Goal: Information Seeking & Learning: Learn about a topic

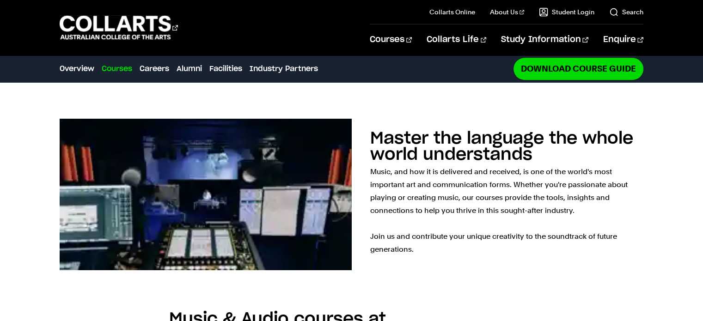
scroll to position [784, 0]
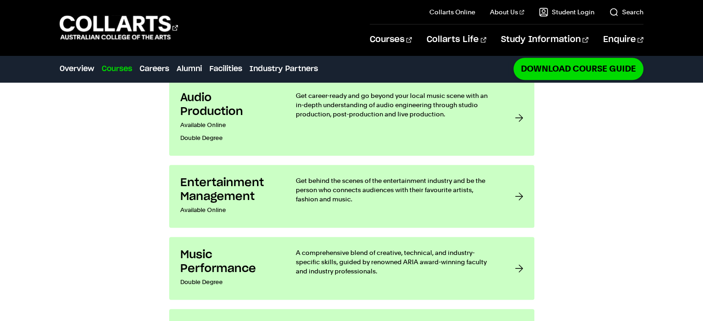
scroll to position [808, 0]
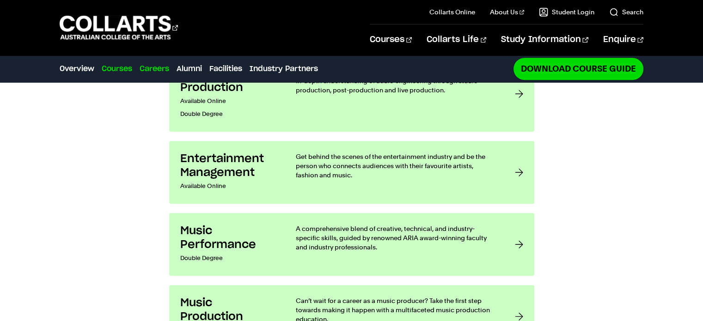
click at [146, 70] on link "Careers" at bounding box center [155, 68] width 30 height 11
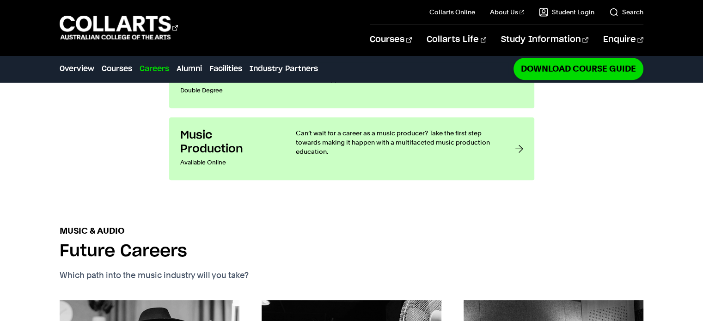
scroll to position [987, 0]
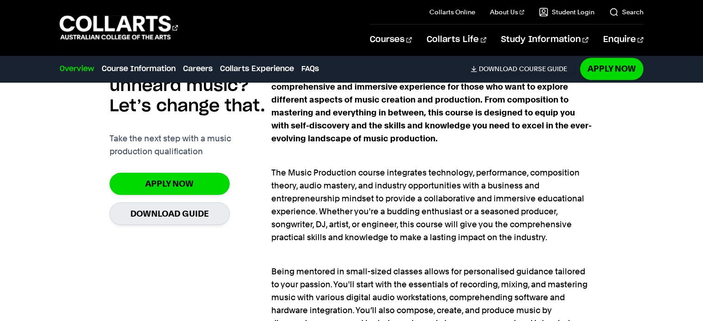
scroll to position [589, 0]
